Goal: Task Accomplishment & Management: Manage account settings

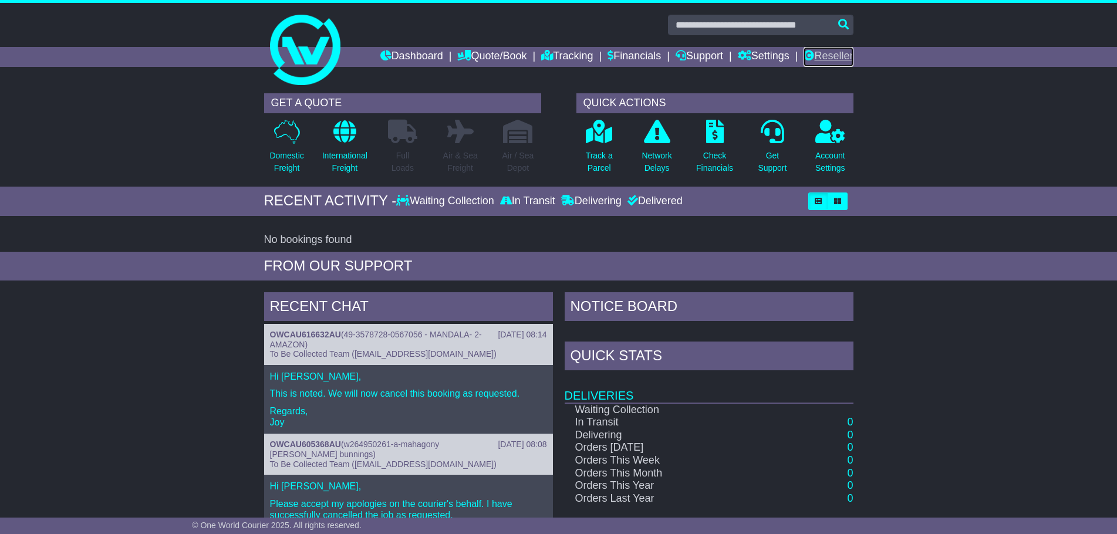
click at [832, 60] on link "Reseller" at bounding box center [828, 57] width 49 height 20
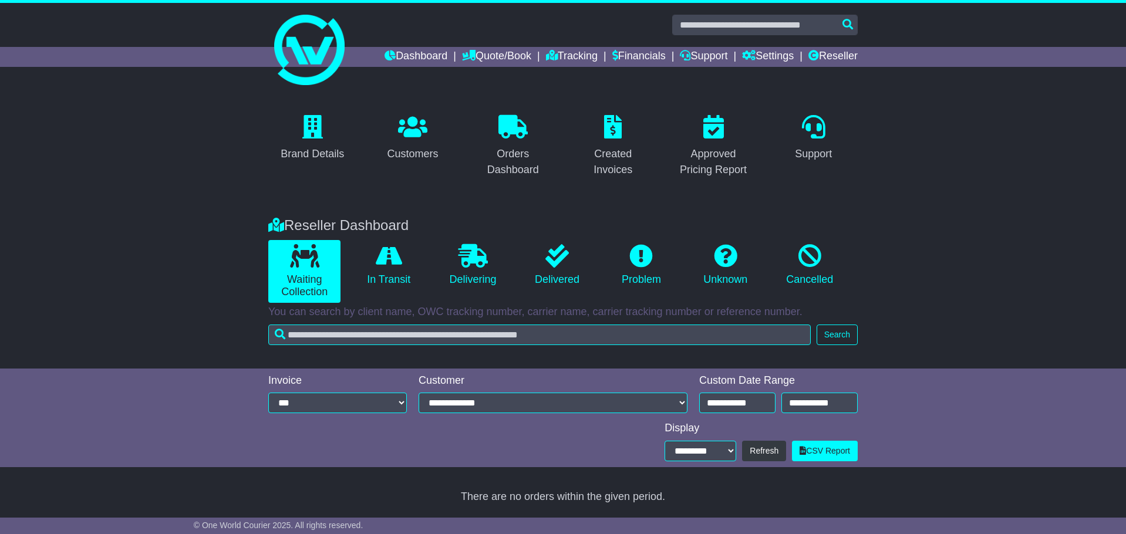
click at [942, 346] on div "Reseller Dashboard Waiting Collection In Transit Delivering Delivered Problem U…" at bounding box center [563, 286] width 1126 height 163
click at [425, 154] on div "Customers" at bounding box center [412, 154] width 51 height 16
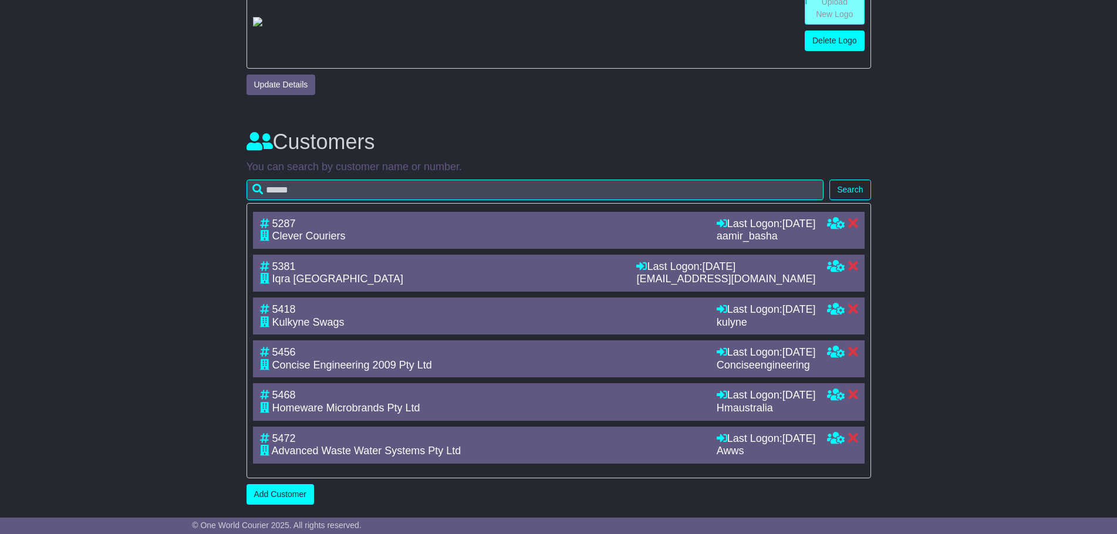
scroll to position [616, 0]
click at [343, 238] on span "Clever Couriers" at bounding box center [308, 236] width 73 height 12
click at [830, 396] on icon at bounding box center [836, 394] width 18 height 11
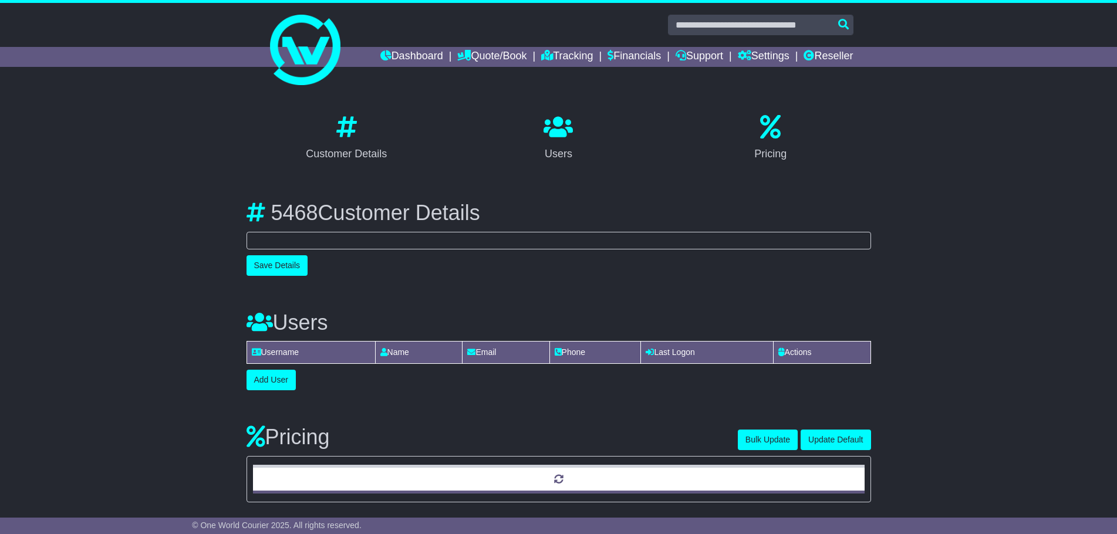
select select "**********"
select select "**"
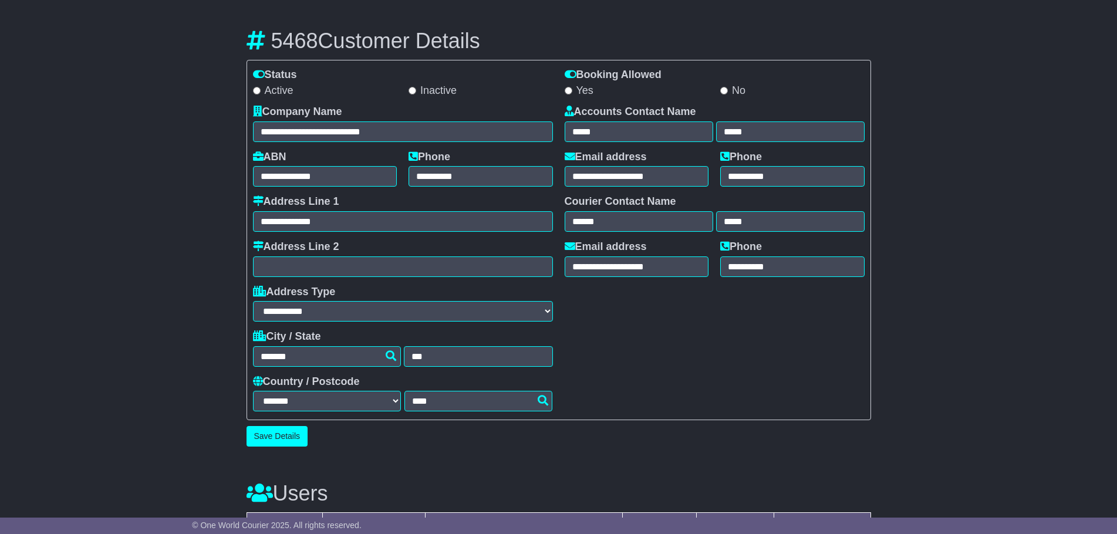
scroll to position [293, 0]
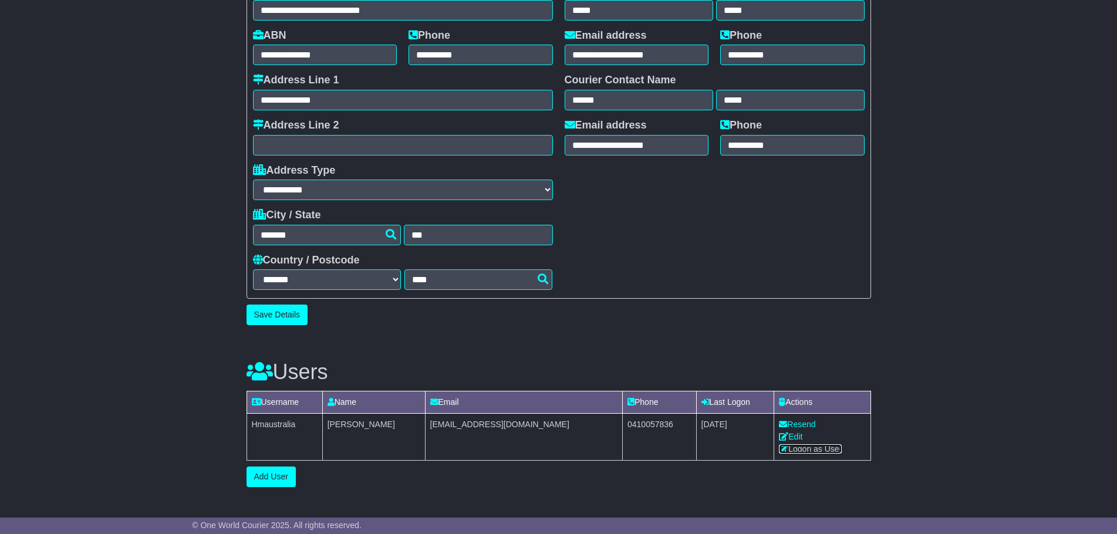
click at [797, 451] on link "Logon as User" at bounding box center [810, 448] width 63 height 9
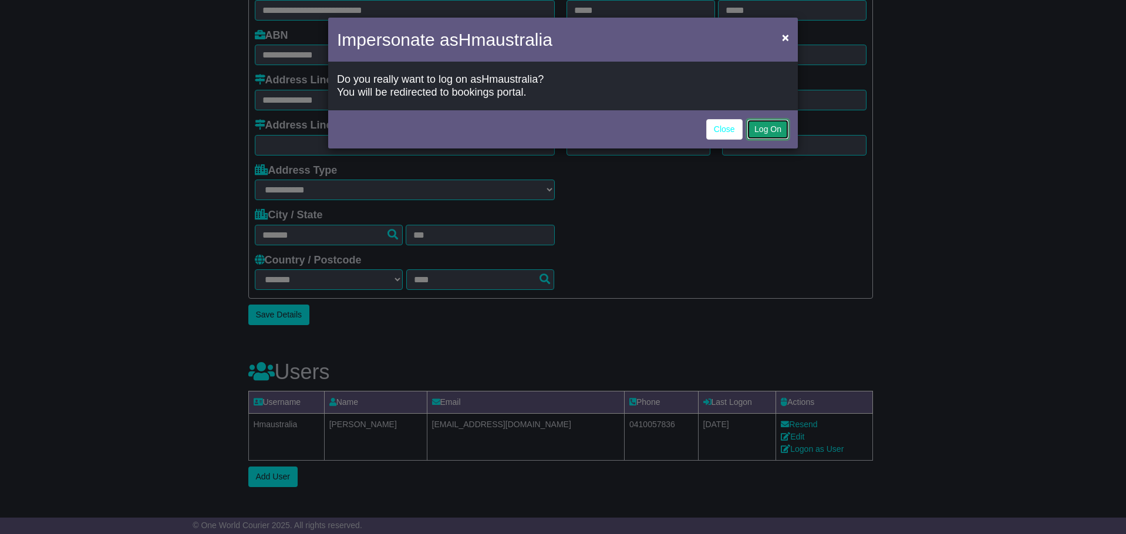
click at [783, 126] on button "Log On" at bounding box center [768, 129] width 42 height 21
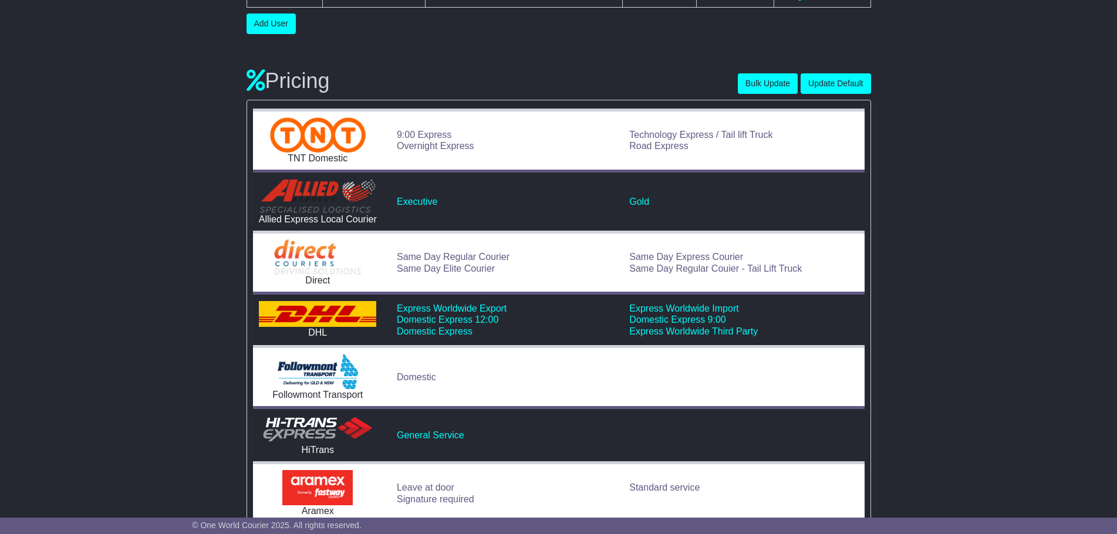
scroll to position [763, 0]
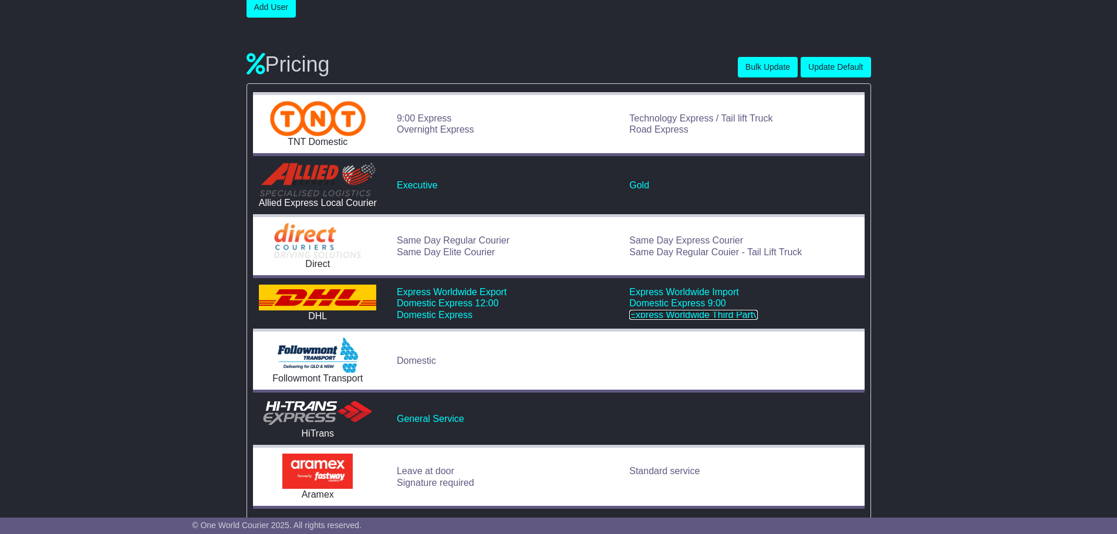
click at [666, 314] on link "Express Worldwide Third Party" at bounding box center [693, 315] width 129 height 10
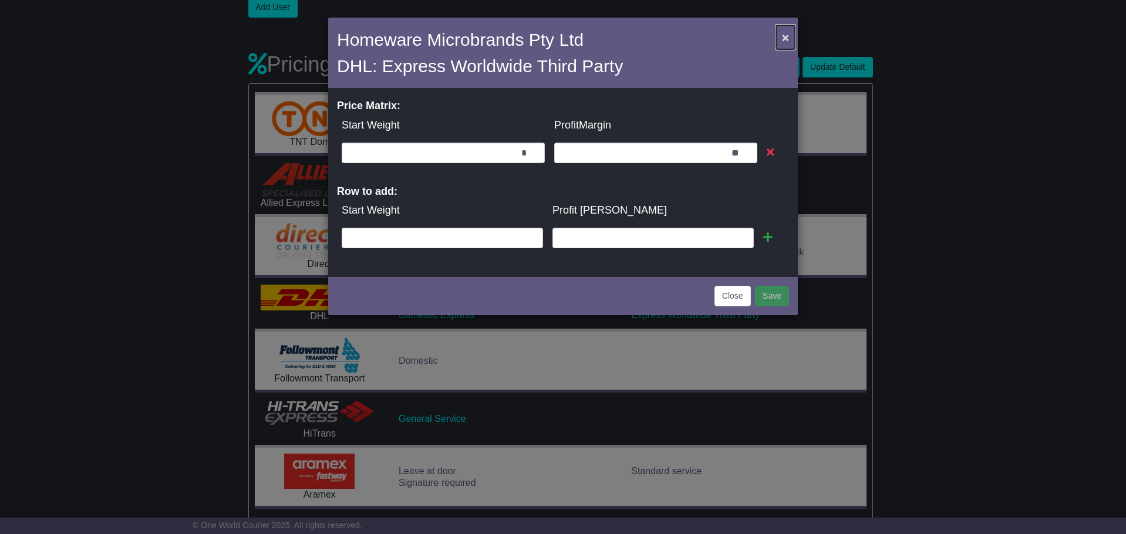
click at [780, 39] on button "×" at bounding box center [785, 37] width 19 height 24
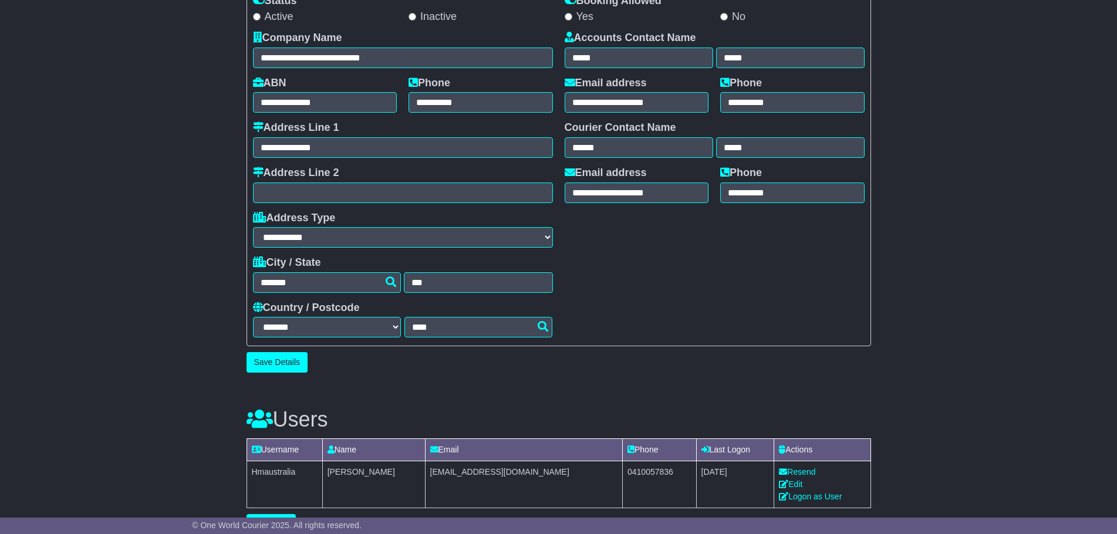
scroll to position [235, 0]
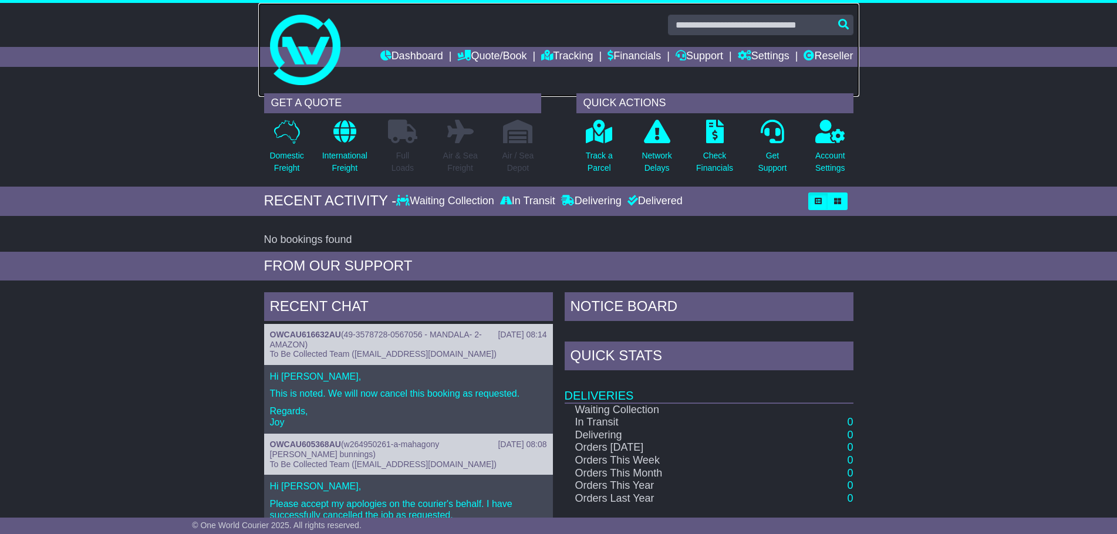
click at [830, 42] on link at bounding box center [558, 50] width 601 height 94
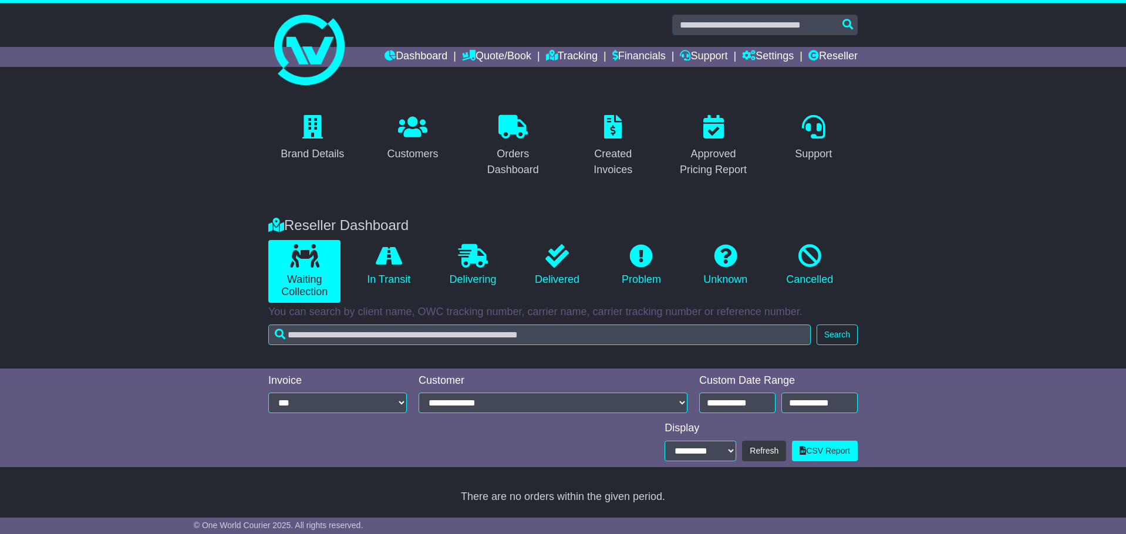
click at [986, 170] on div "Brand Details Customers Orders Dashboard Created Invoices Approved Pricing Repo…" at bounding box center [563, 146] width 1126 height 118
click at [969, 201] on div "Brand Details Customers Orders Dashboard Created Invoices Approved Pricing Repo…" at bounding box center [563, 146] width 1126 height 118
click at [181, 268] on div "Reseller Dashboard Waiting Collection In Transit Delivering Delivered Problem U…" at bounding box center [563, 286] width 1126 height 163
click at [417, 144] on link "Customers" at bounding box center [412, 138] width 66 height 55
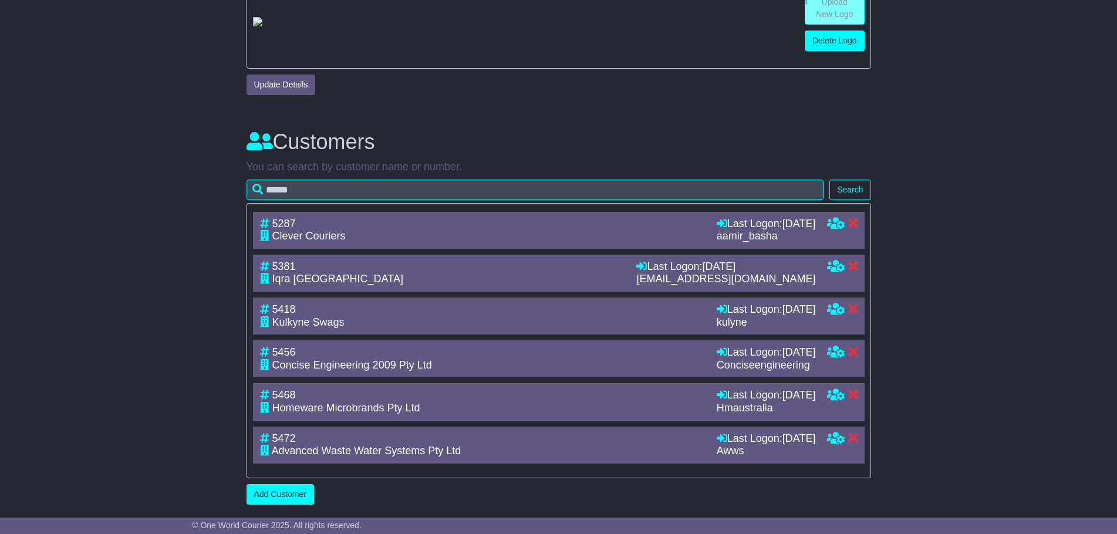
click at [268, 323] on icon at bounding box center [264, 321] width 9 height 11
click at [831, 306] on icon at bounding box center [836, 308] width 18 height 11
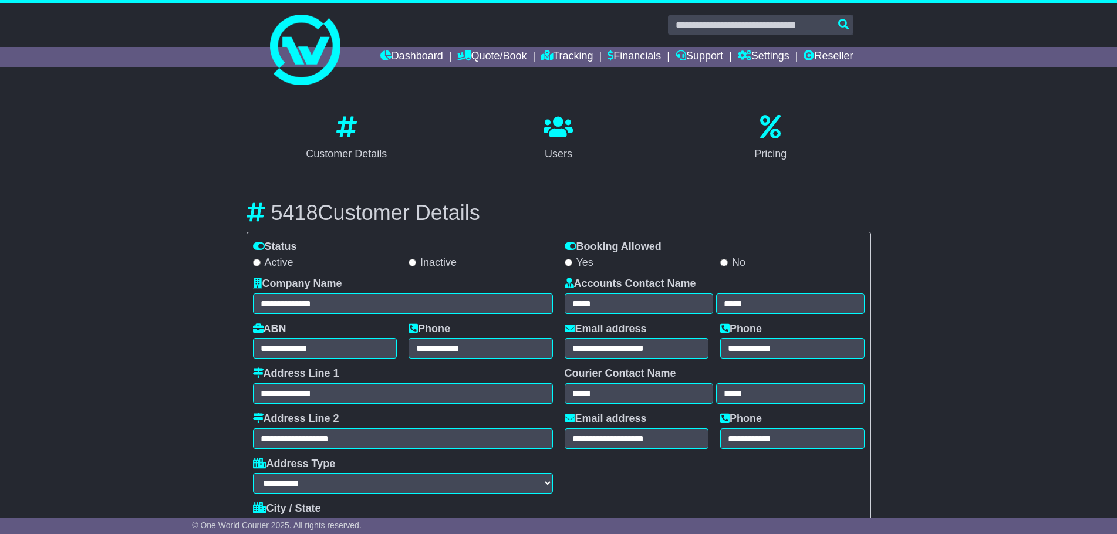
select select "**********"
select select "**"
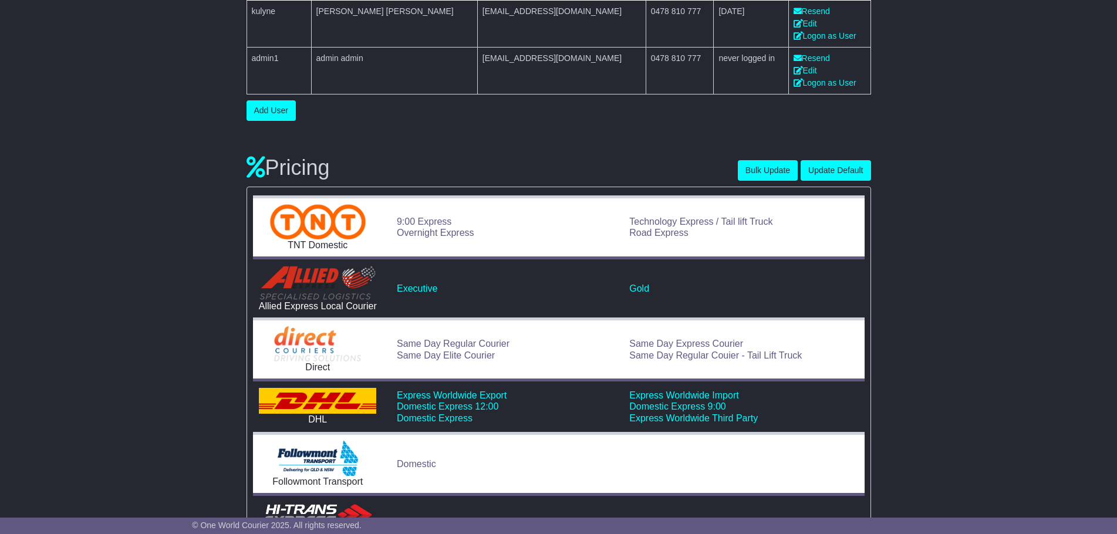
scroll to position [763, 0]
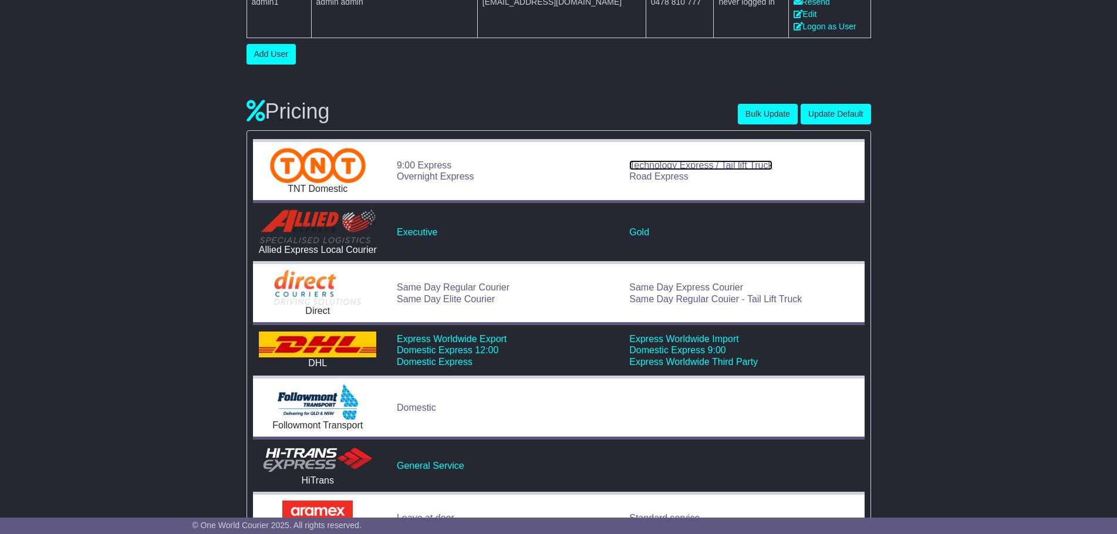
click at [666, 166] on link "Technology Express / Tail lift Truck" at bounding box center [700, 165] width 143 height 10
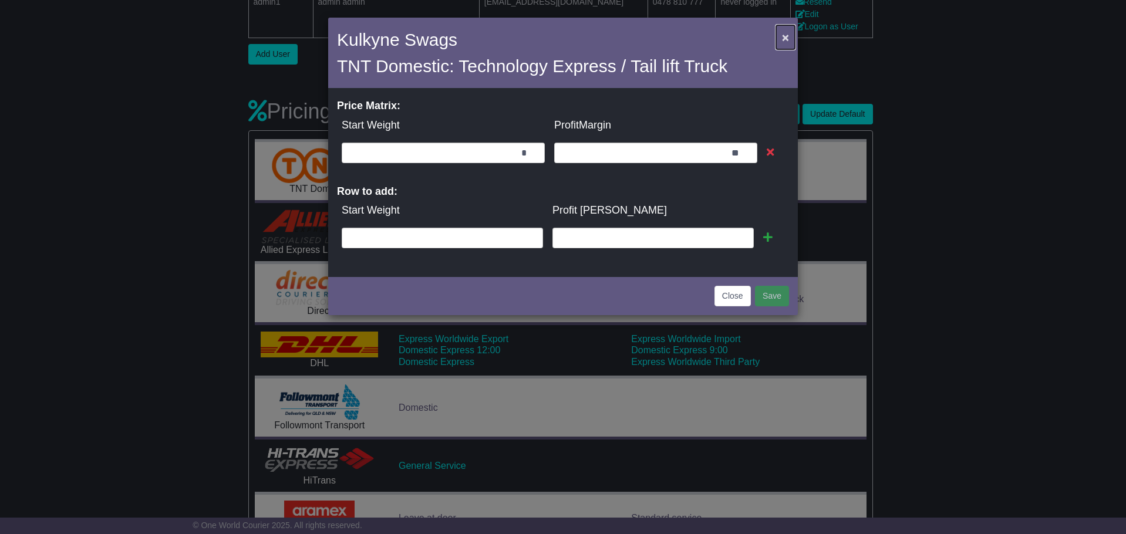
click at [788, 26] on button "×" at bounding box center [785, 37] width 19 height 24
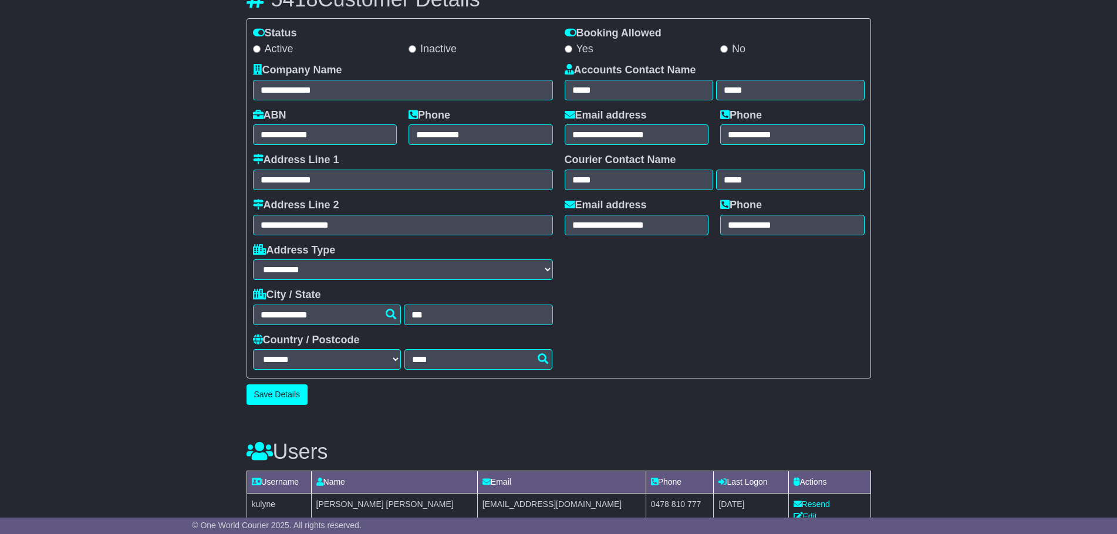
scroll to position [0, 0]
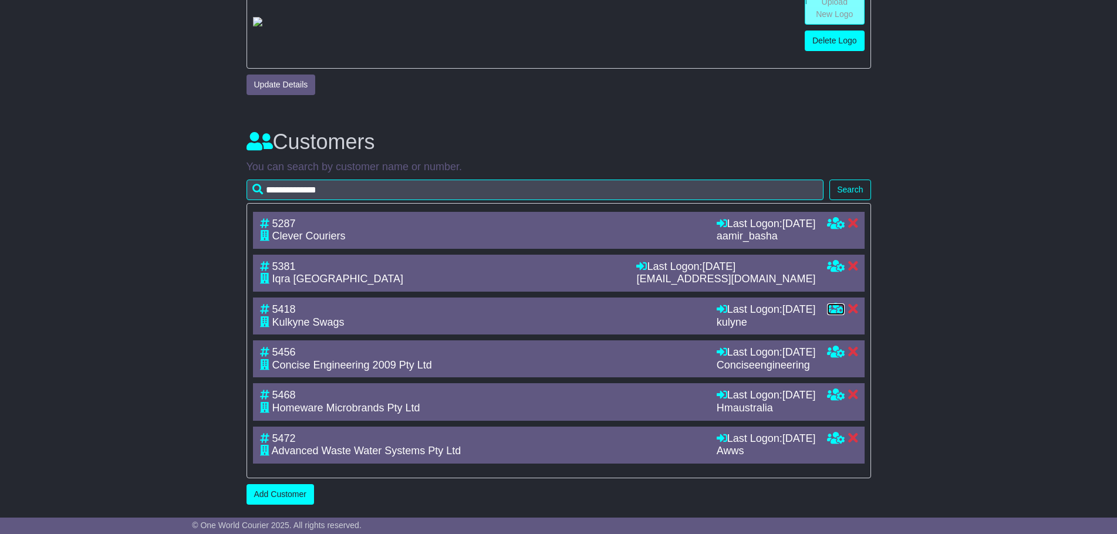
click at [832, 310] on icon at bounding box center [836, 308] width 18 height 11
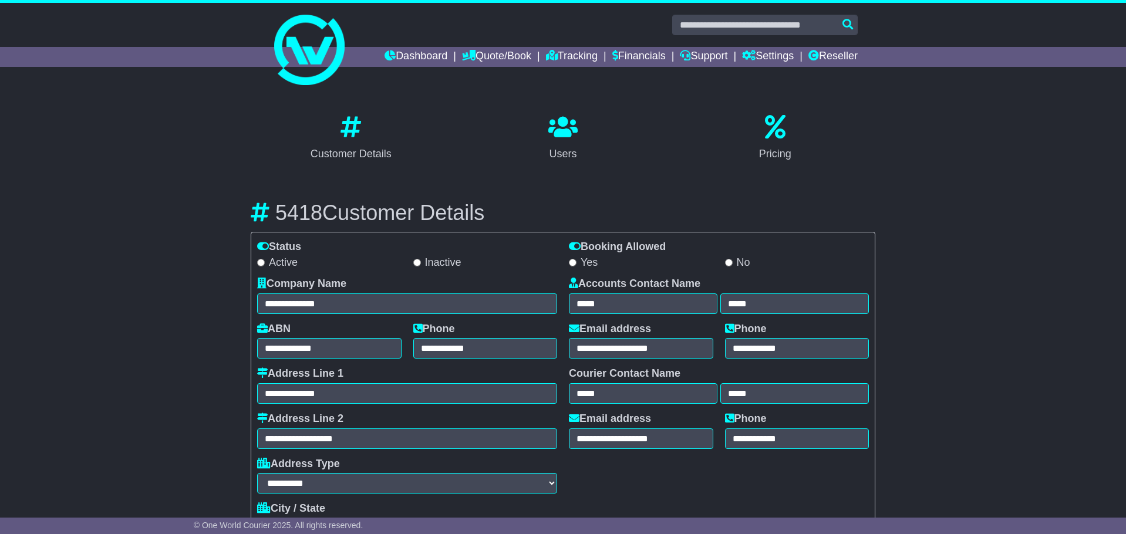
select select "**********"
select select "**"
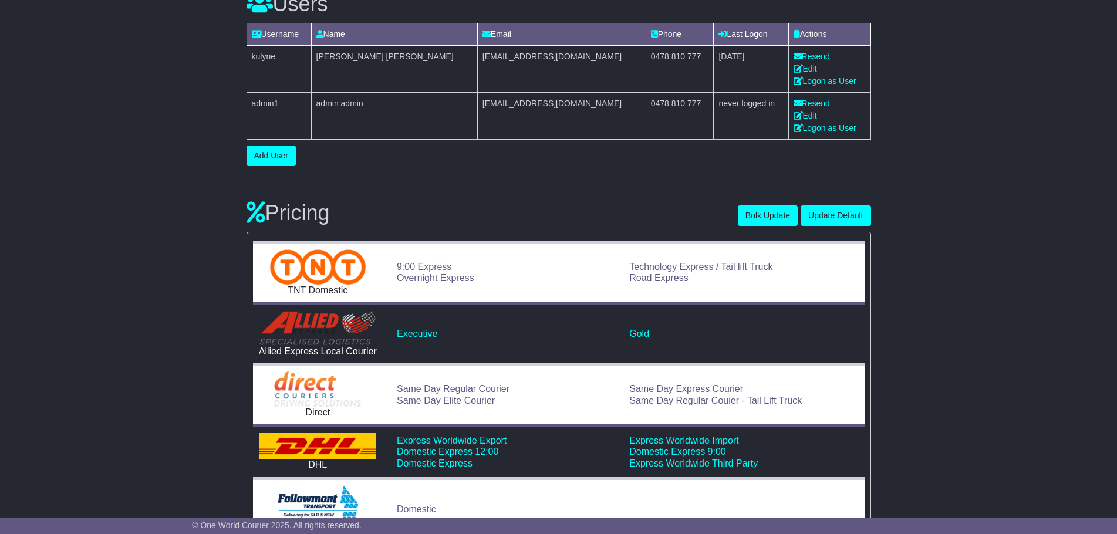
scroll to position [704, 0]
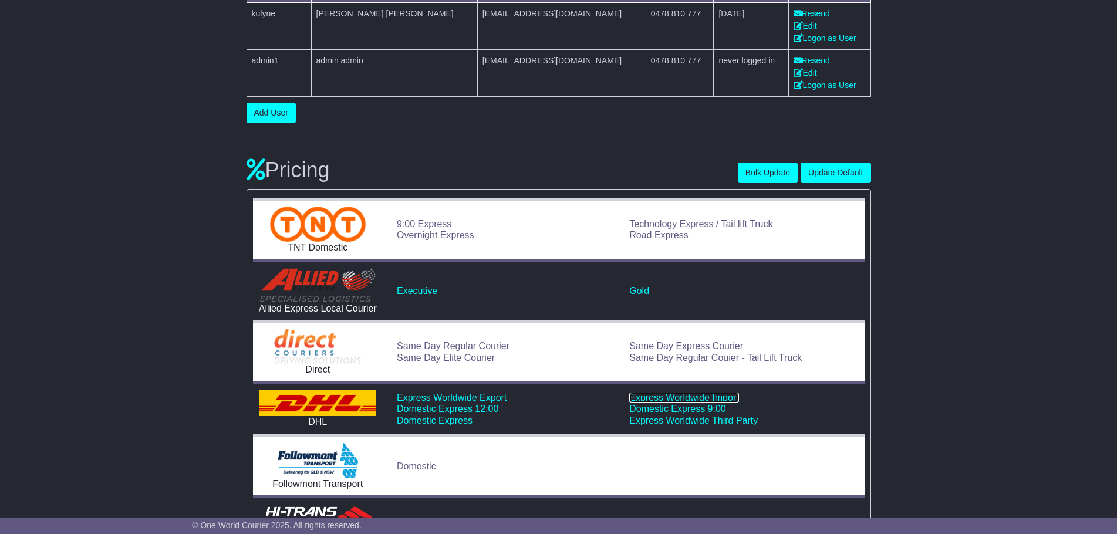
click at [675, 399] on link "Express Worldwide Import" at bounding box center [683, 398] width 109 height 10
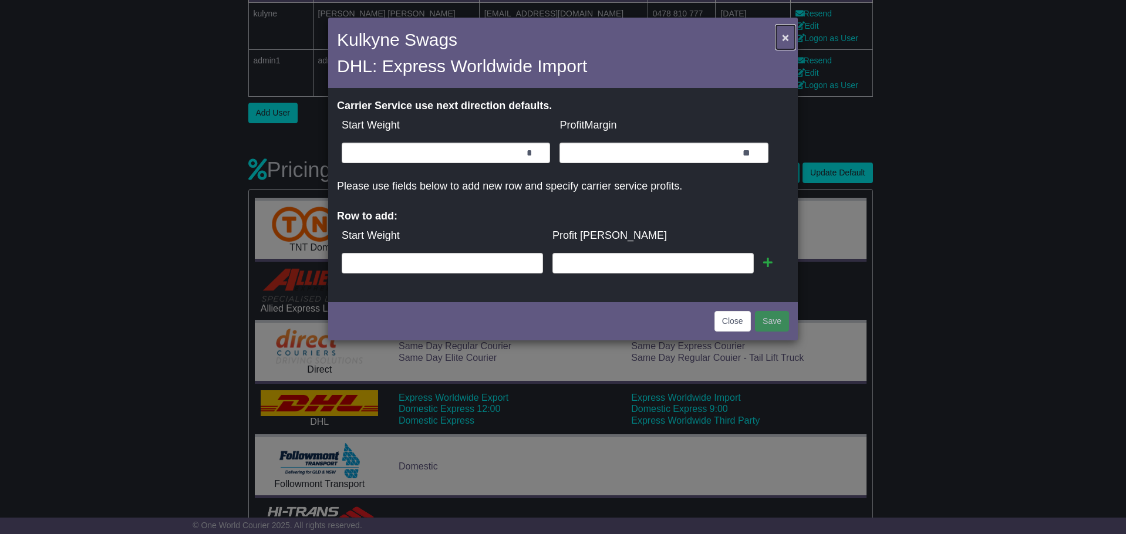
click at [780, 34] on button "×" at bounding box center [785, 37] width 19 height 24
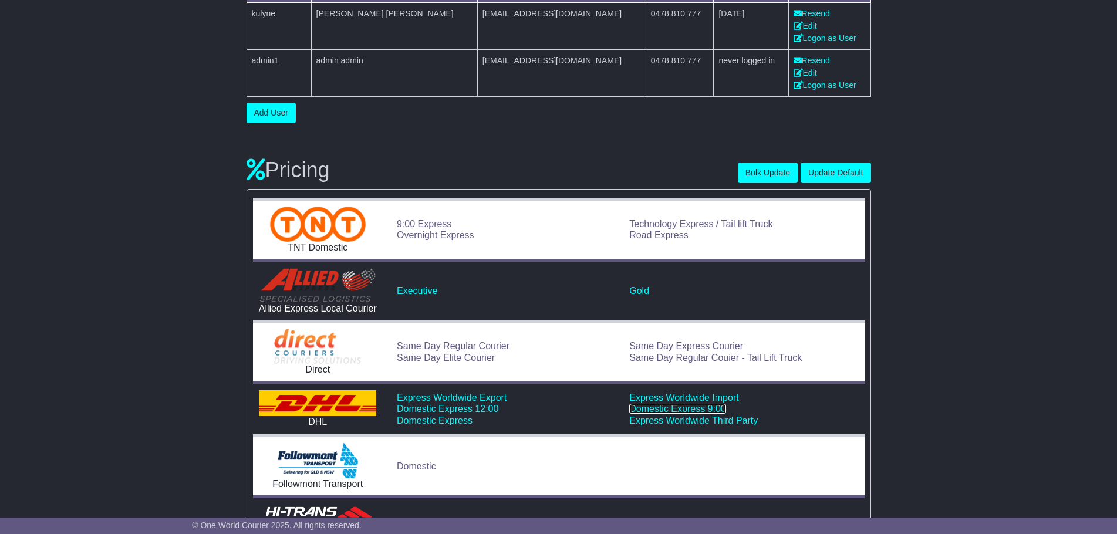
click at [680, 409] on link "Domestic Express 9:00" at bounding box center [677, 409] width 97 height 10
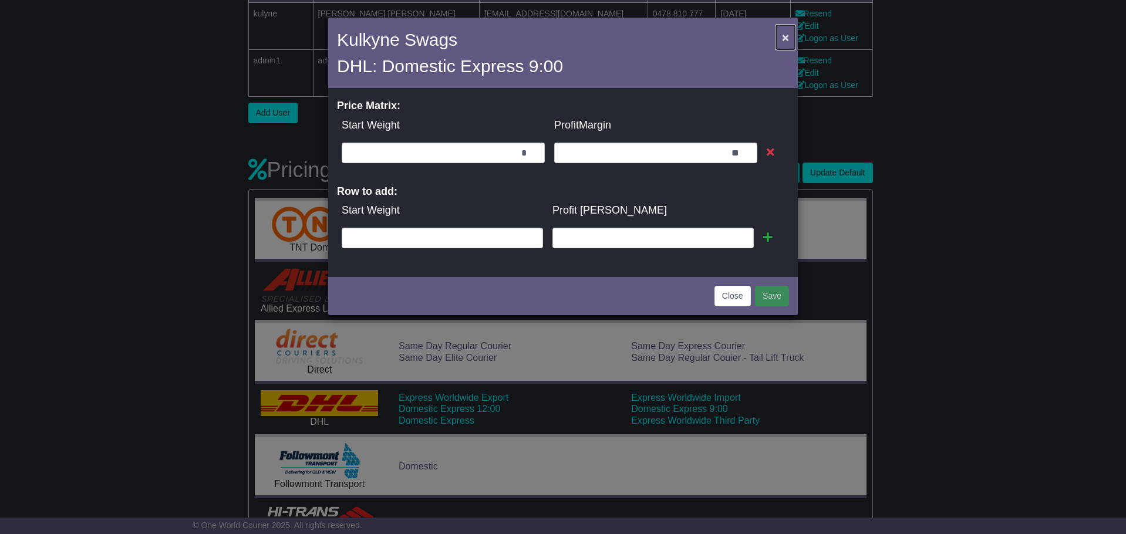
click at [776, 38] on button "×" at bounding box center [785, 37] width 19 height 24
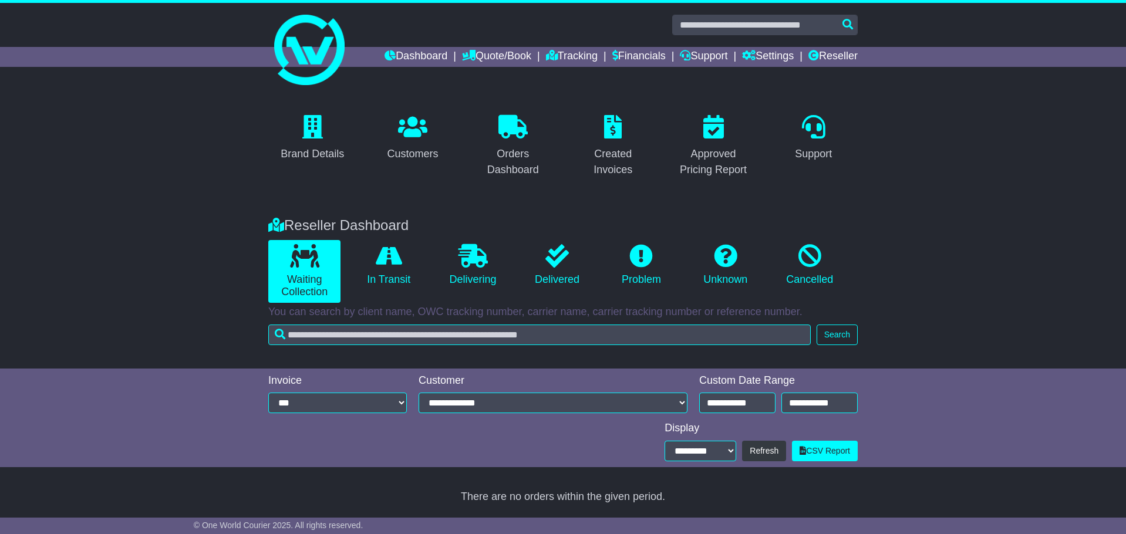
click at [364, 141] on div "Customers" at bounding box center [413, 146] width 100 height 71
click at [337, 130] on p at bounding box center [312, 127] width 63 height 25
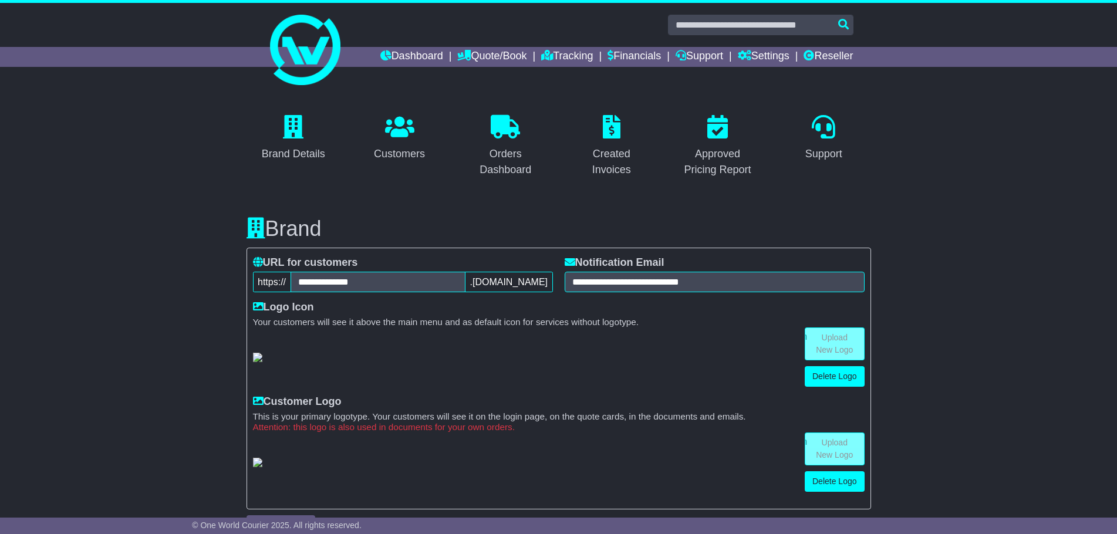
click at [364, 143] on div "Customers" at bounding box center [399, 146] width 106 height 71
click at [337, 48] on div "Dashboard Quote/Book Domestic International Saved Quotes Drafts Domestic Quote …" at bounding box center [558, 57] width 601 height 20
click at [286, 45] on img at bounding box center [305, 50] width 70 height 70
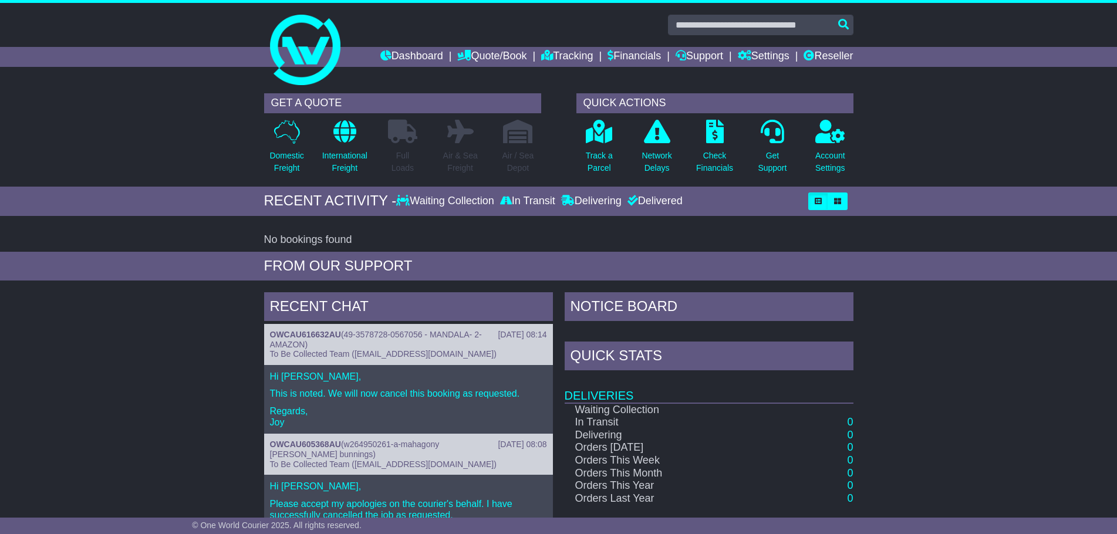
click at [288, 32] on div at bounding box center [558, 25] width 601 height 21
click at [305, 55] on div "Dashboard Quote/Book Domestic International Saved Quotes Drafts Domestic Quote …" at bounding box center [558, 57] width 601 height 20
